Goal: Find specific page/section: Find specific page/section

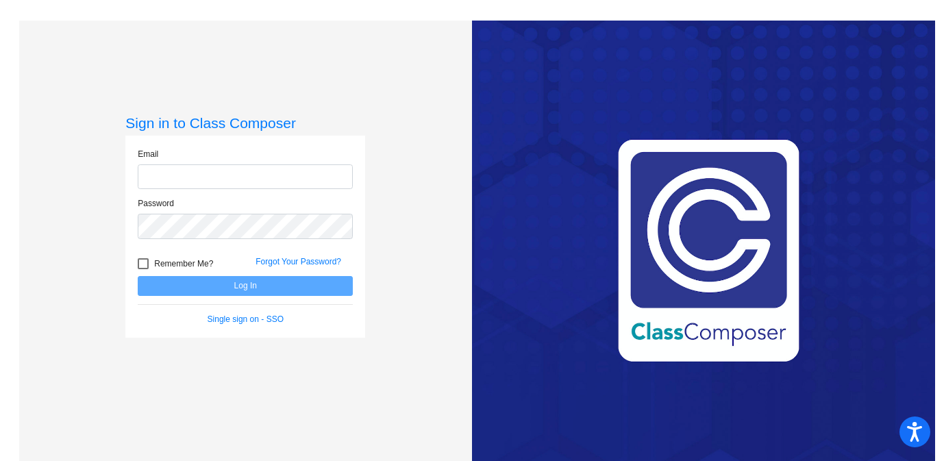
type input "[EMAIL_ADDRESS][DOMAIN_NAME]"
click at [246, 282] on button "Log In" at bounding box center [245, 286] width 215 height 20
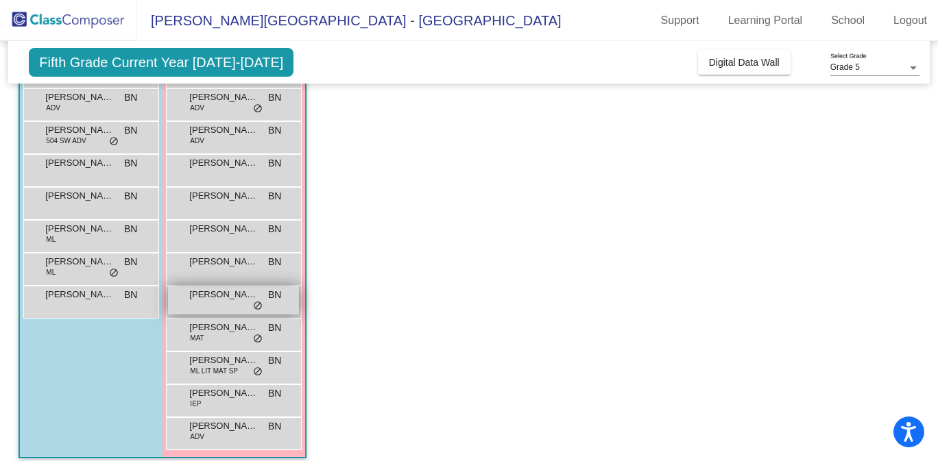
scroll to position [161, 0]
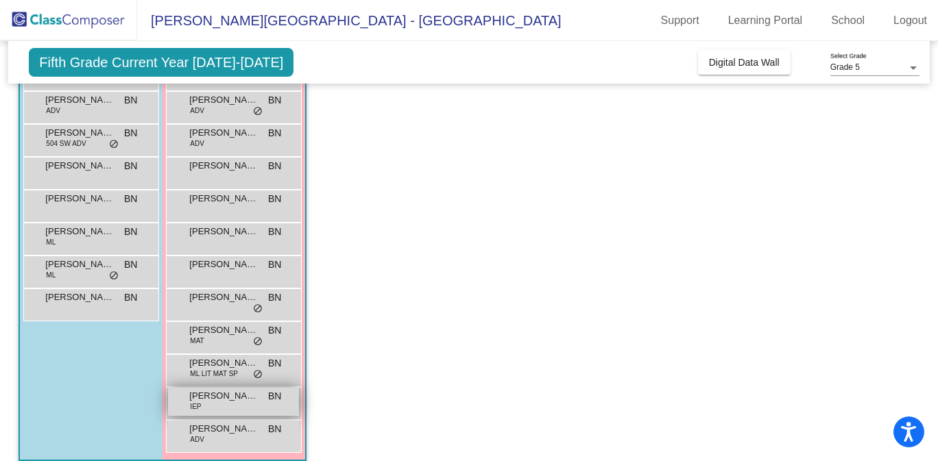
click at [231, 404] on div "[PERSON_NAME] IEP BN lock do_not_disturb_alt" at bounding box center [233, 402] width 131 height 28
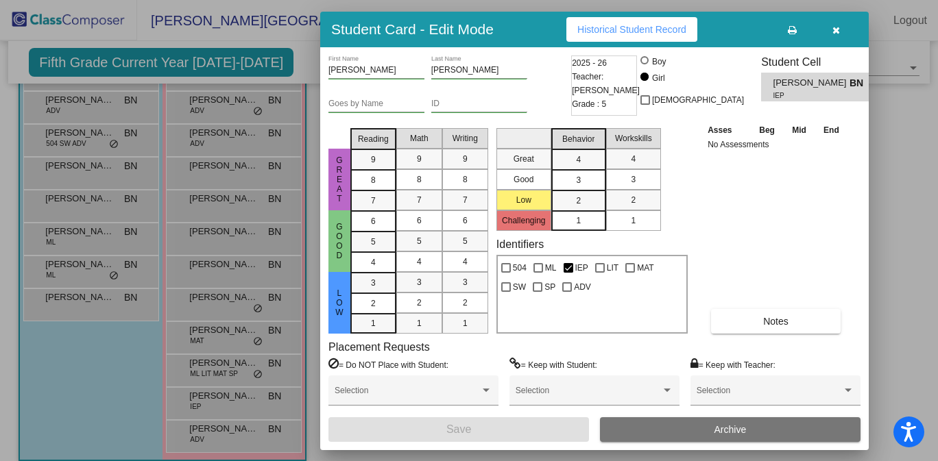
click at [832, 30] on icon "button" at bounding box center [836, 30] width 8 height 10
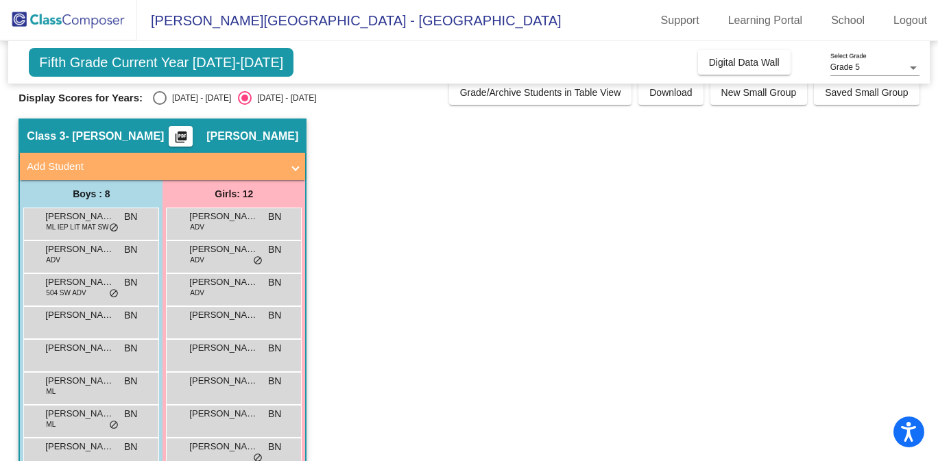
scroll to position [0, 0]
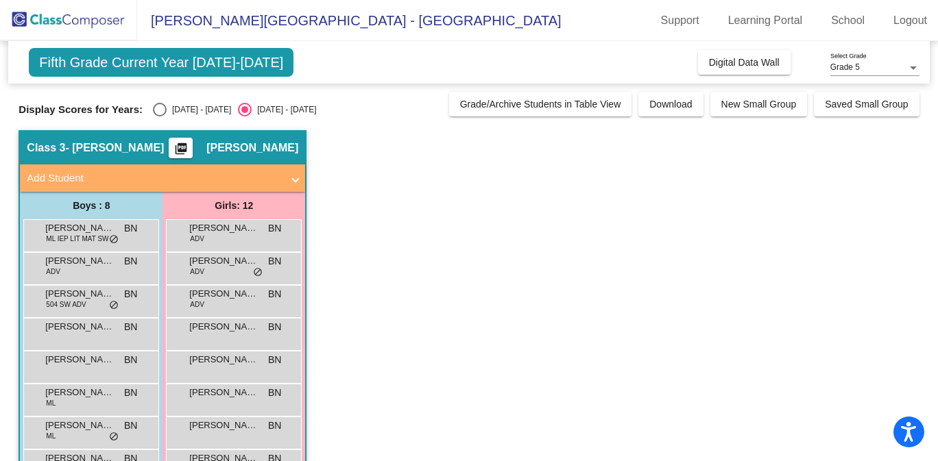
click at [178, 103] on div "[DATE] - [DATE]" at bounding box center [199, 109] width 64 height 12
click at [160, 117] on input "[DATE] - [DATE]" at bounding box center [159, 117] width 1 height 1
radio input "true"
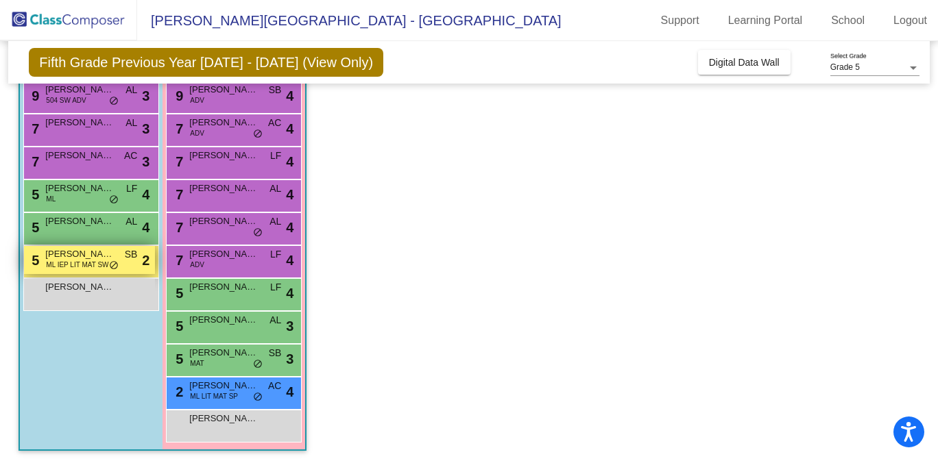
scroll to position [175, 0]
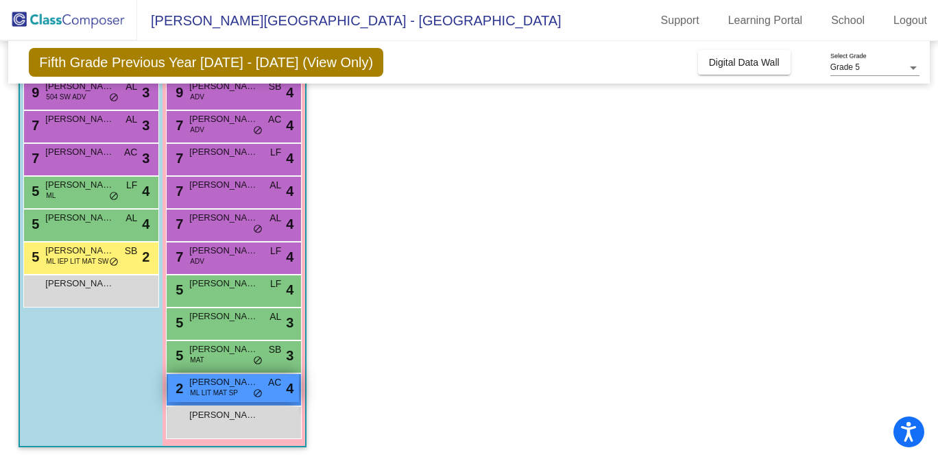
click at [219, 391] on span "ML LIT MAT SP" at bounding box center [214, 393] width 48 height 10
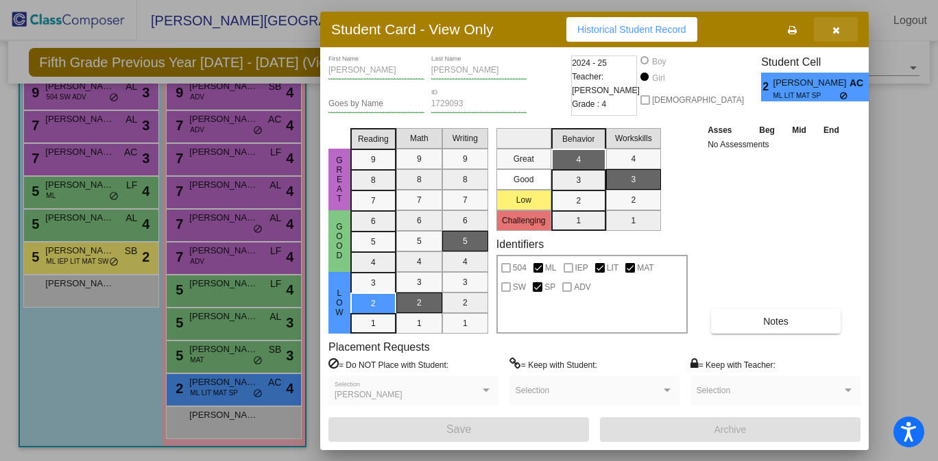
click at [839, 28] on icon "button" at bounding box center [836, 30] width 8 height 10
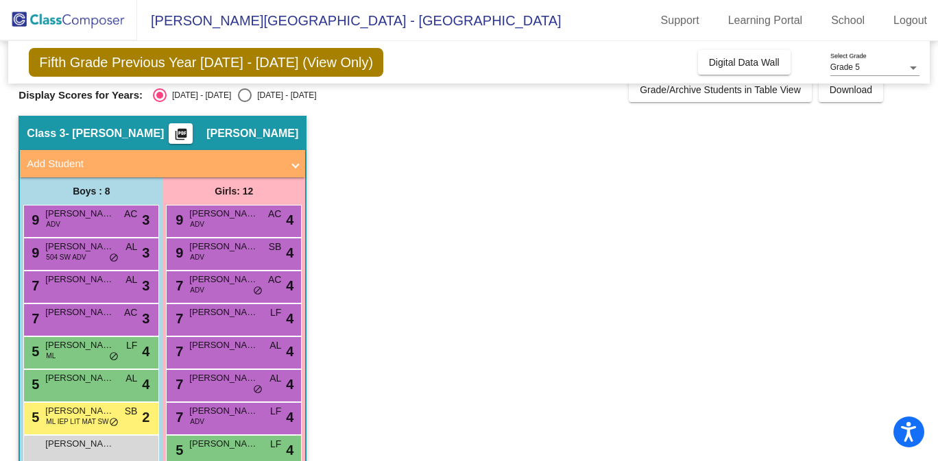
scroll to position [0, 0]
